Goal: Communication & Community: Participate in discussion

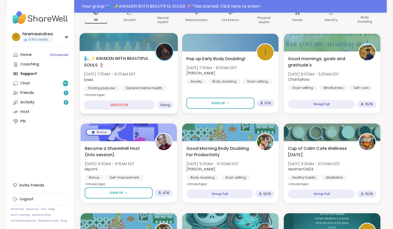
click at [122, 103] on div "GROUP LIVE" at bounding box center [119, 104] width 71 height 9
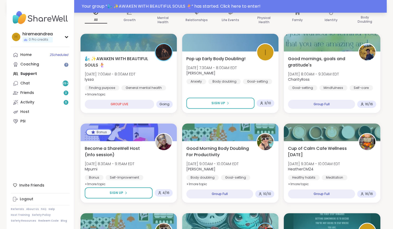
click at [223, 7] on div "Your group “ 🧞‍♂️ ✨AWAKEN WITH BEAUTIFUL SOULS 🧜‍♀️ ” has started. Click here t…" at bounding box center [232, 6] width 301 height 6
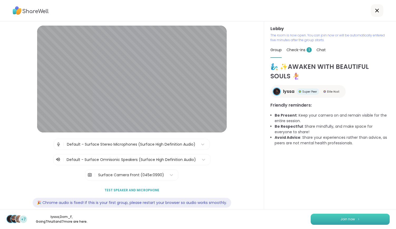
click at [328, 218] on button "Join now" at bounding box center [350, 219] width 79 height 11
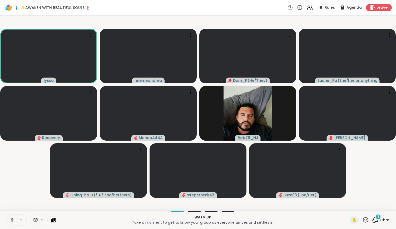
click at [10, 220] on icon at bounding box center [12, 219] width 5 height 5
